Goal: Navigation & Orientation: Find specific page/section

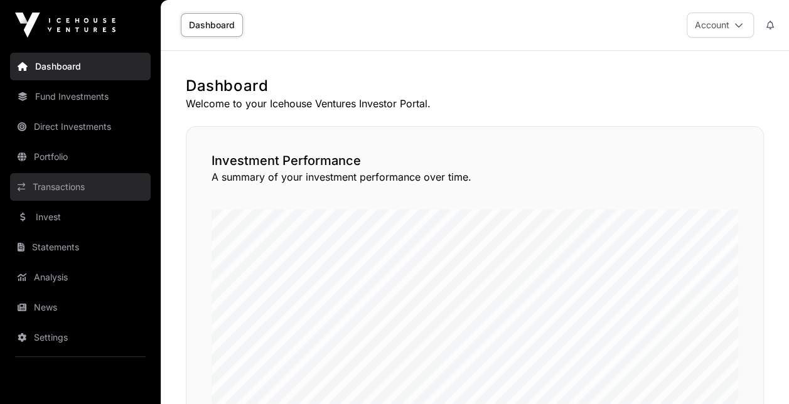
click at [50, 190] on link "Transactions" at bounding box center [80, 187] width 141 height 28
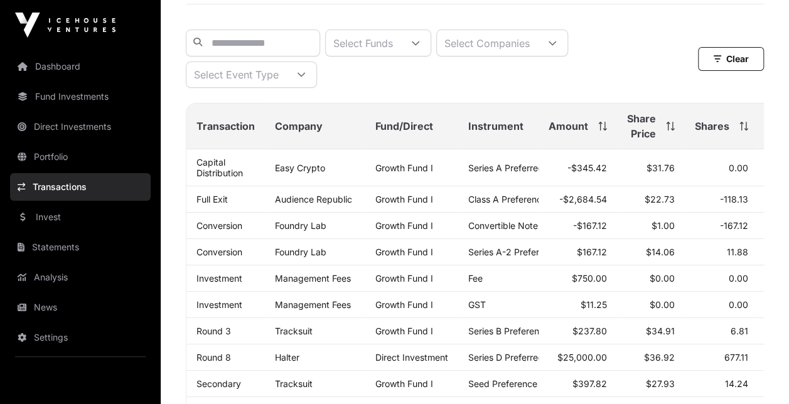
scroll to position [126, 0]
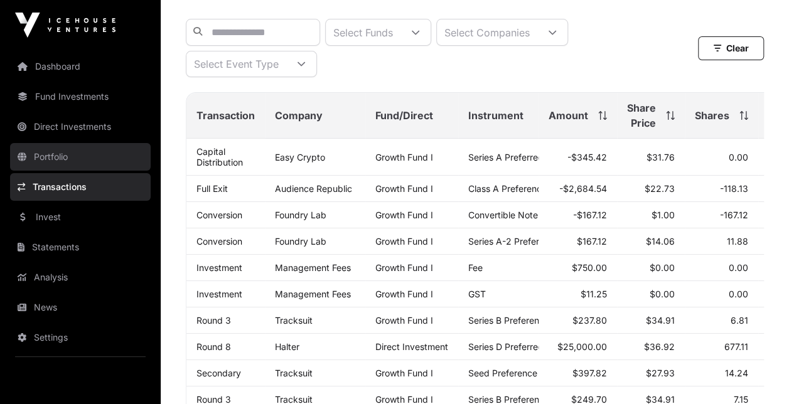
click at [73, 159] on link "Portfolio" at bounding box center [80, 157] width 141 height 28
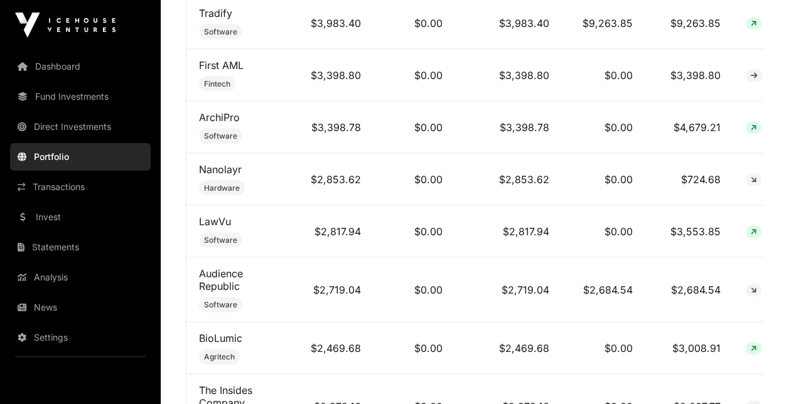
scroll to position [1256, 0]
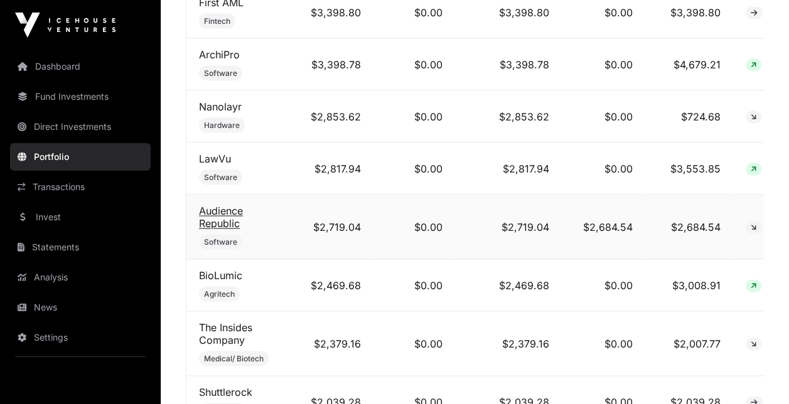
click at [219, 223] on link "Audience Republic" at bounding box center [221, 217] width 44 height 25
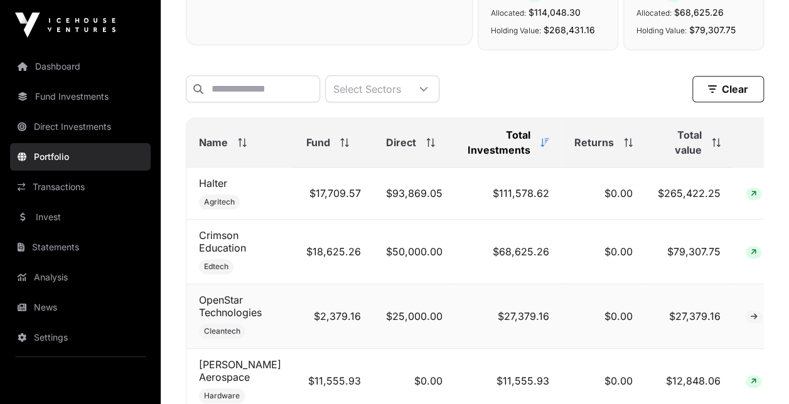
scroll to position [377, 0]
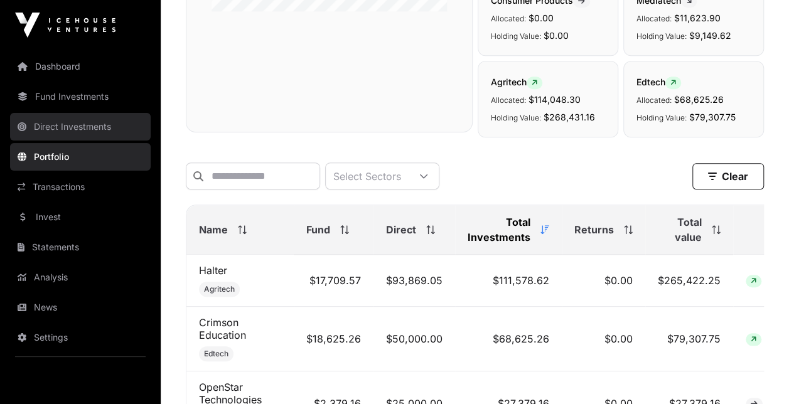
click at [80, 124] on link "Direct Investments" at bounding box center [80, 127] width 141 height 28
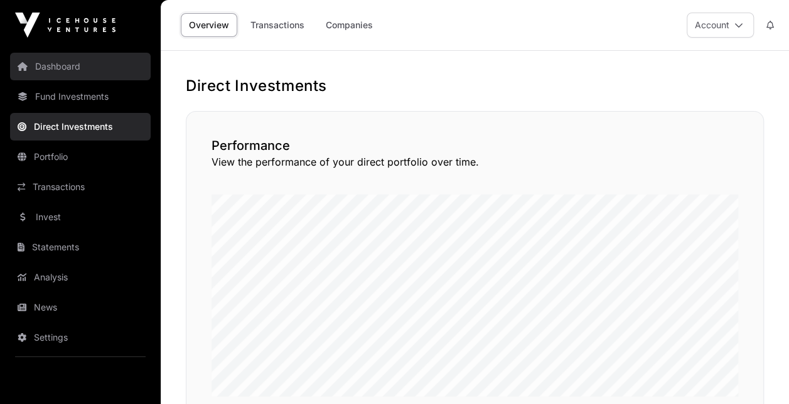
click at [67, 63] on link "Dashboard" at bounding box center [80, 67] width 141 height 28
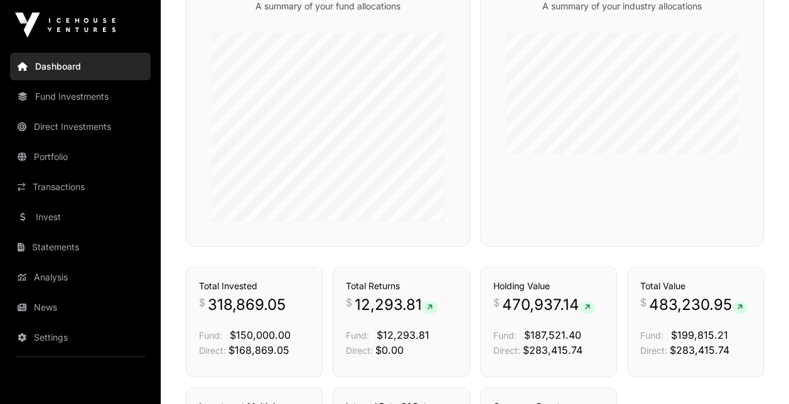
scroll to position [502, 0]
